Goal: Book appointment/travel/reservation

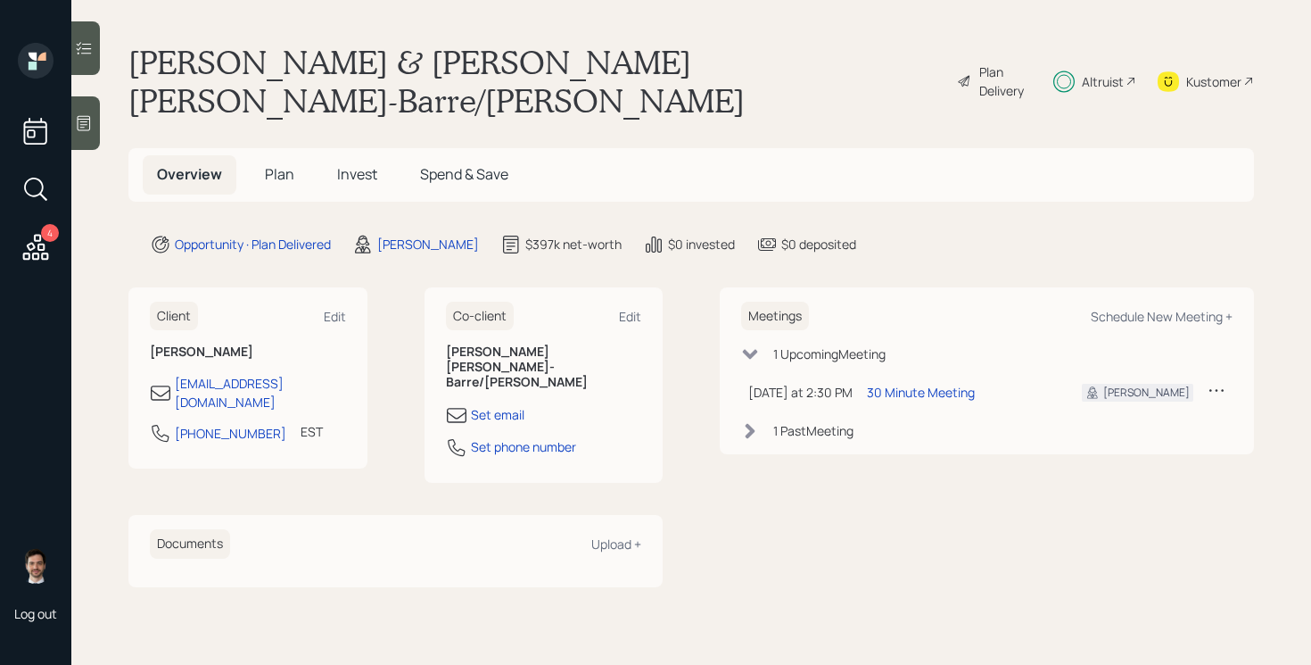
click at [340, 23] on main "[PERSON_NAME] & [PERSON_NAME] [PERSON_NAME]-Barre/[PERSON_NAME] Plan Delivery A…" at bounding box center [691, 332] width 1240 height 665
click at [1180, 302] on div "Meetings Schedule New Meeting +" at bounding box center [987, 316] width 492 height 29
click at [1162, 308] on div "Schedule New Meeting +" at bounding box center [1162, 316] width 142 height 17
select select "ef6b64e1-8f62-4a74-b865-a7df4b35b836"
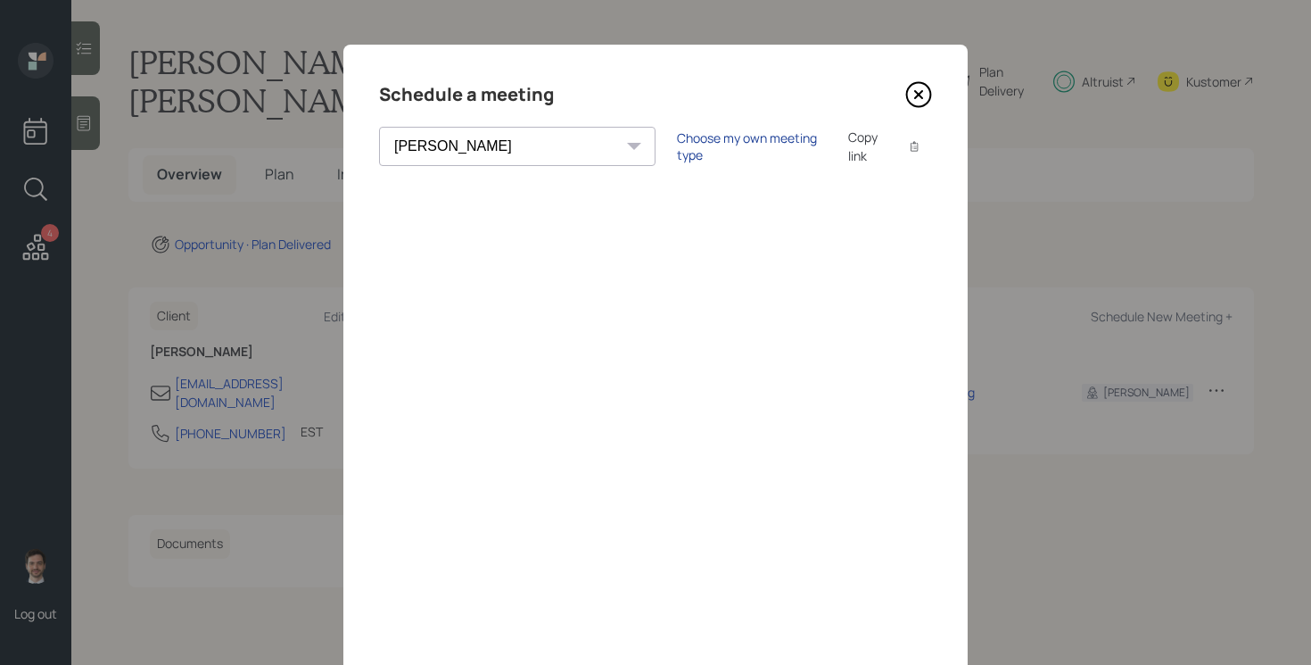
click at [677, 143] on div "Choose my own meeting type" at bounding box center [752, 146] width 150 height 34
click at [920, 86] on icon at bounding box center [918, 94] width 27 height 27
